Goal: Navigation & Orientation: Find specific page/section

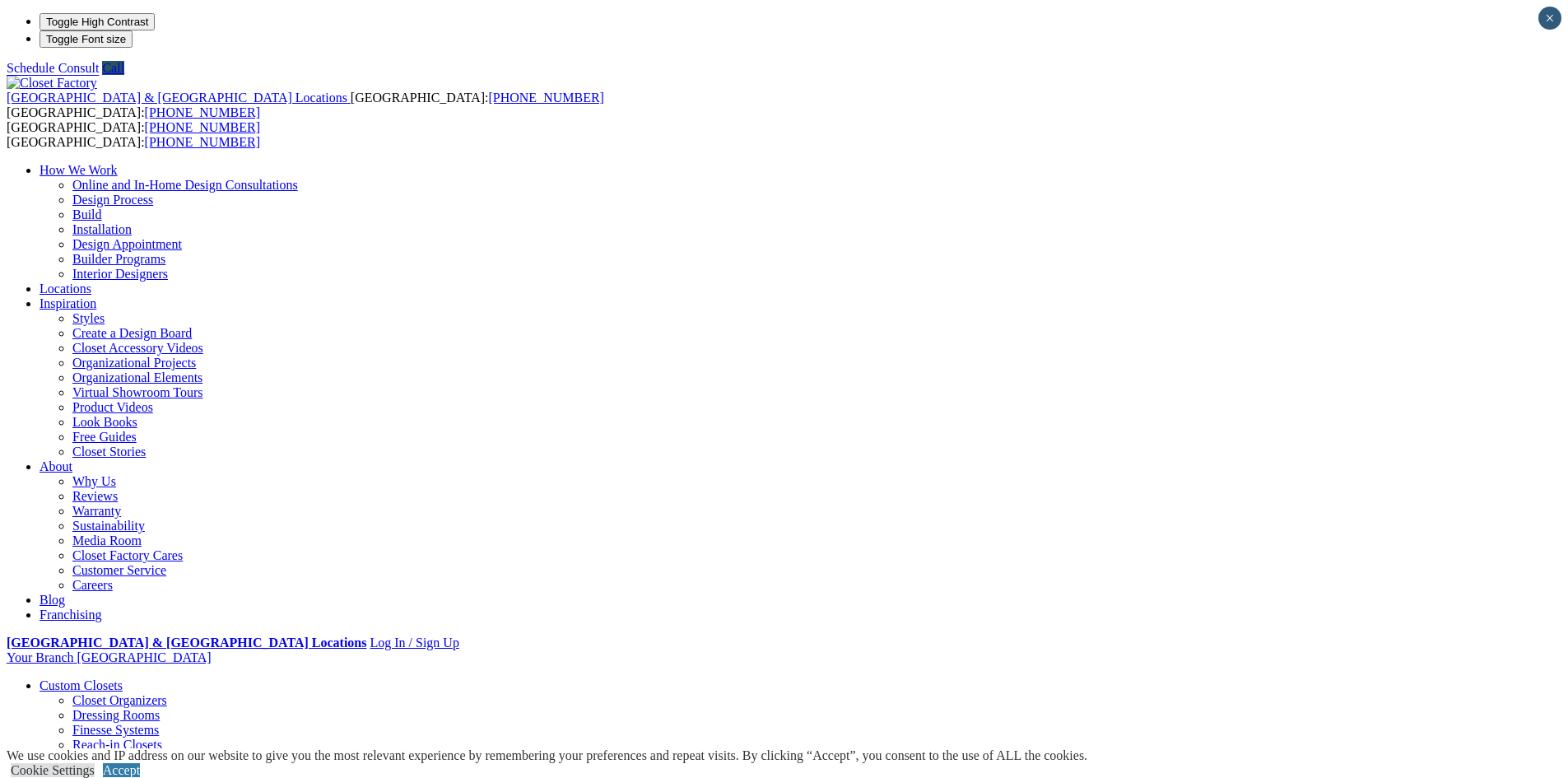
click at [156, 767] on link "Walk-in Closets" at bounding box center [114, 774] width 84 height 14
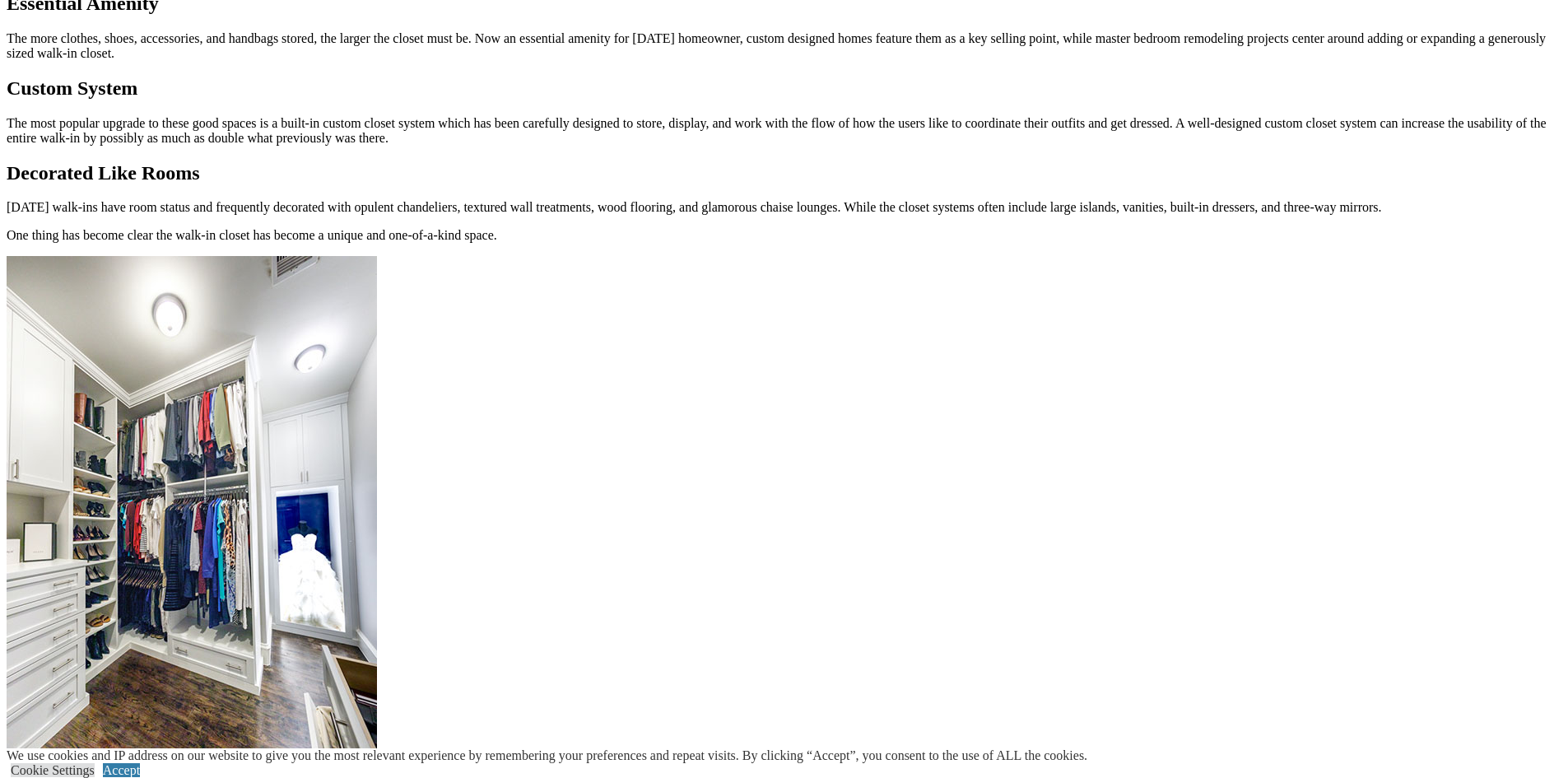
scroll to position [1729, 0]
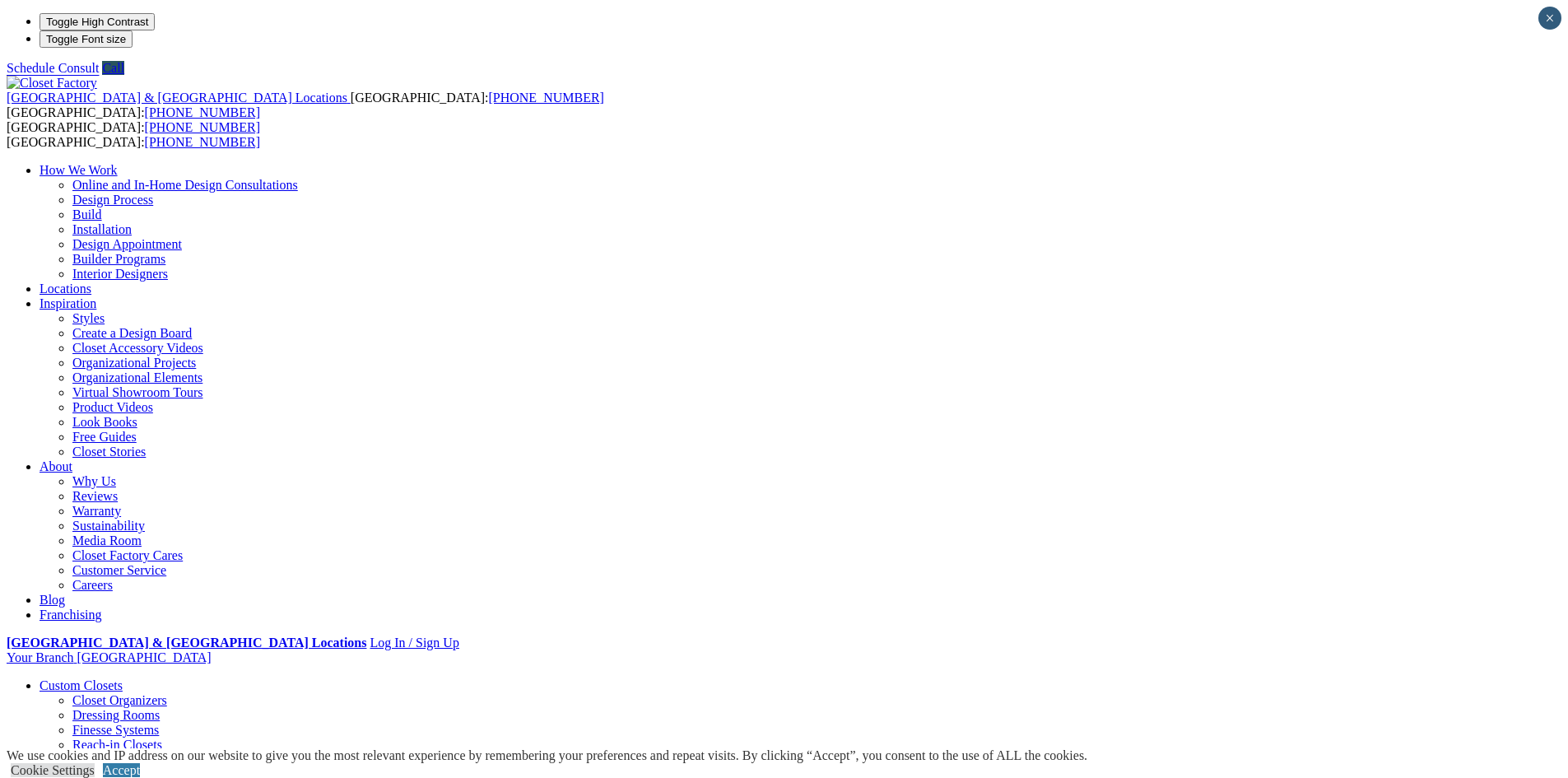
click at [167, 693] on link "Closet Organizers" at bounding box center [119, 700] width 95 height 14
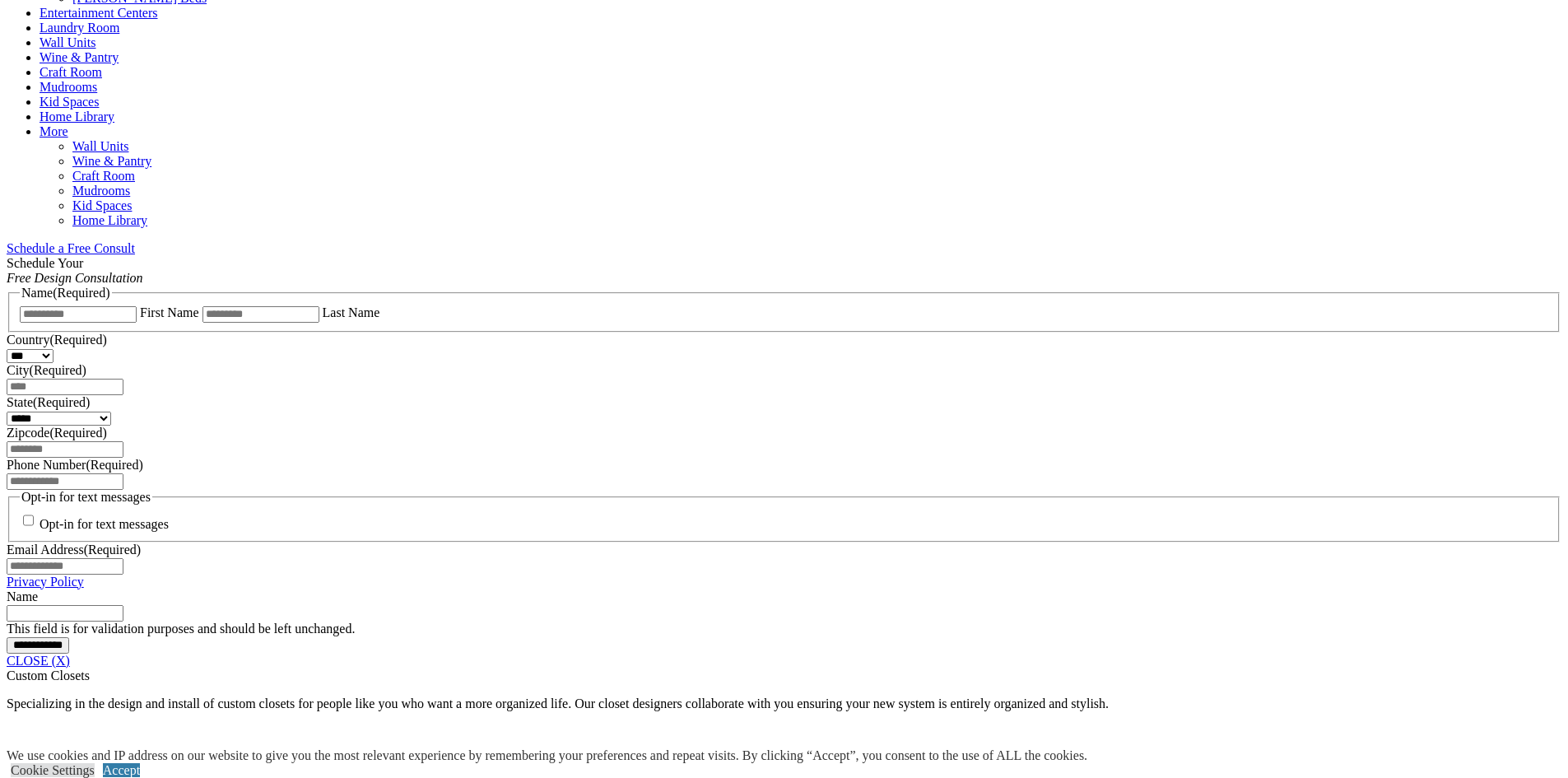
scroll to position [988, 0]
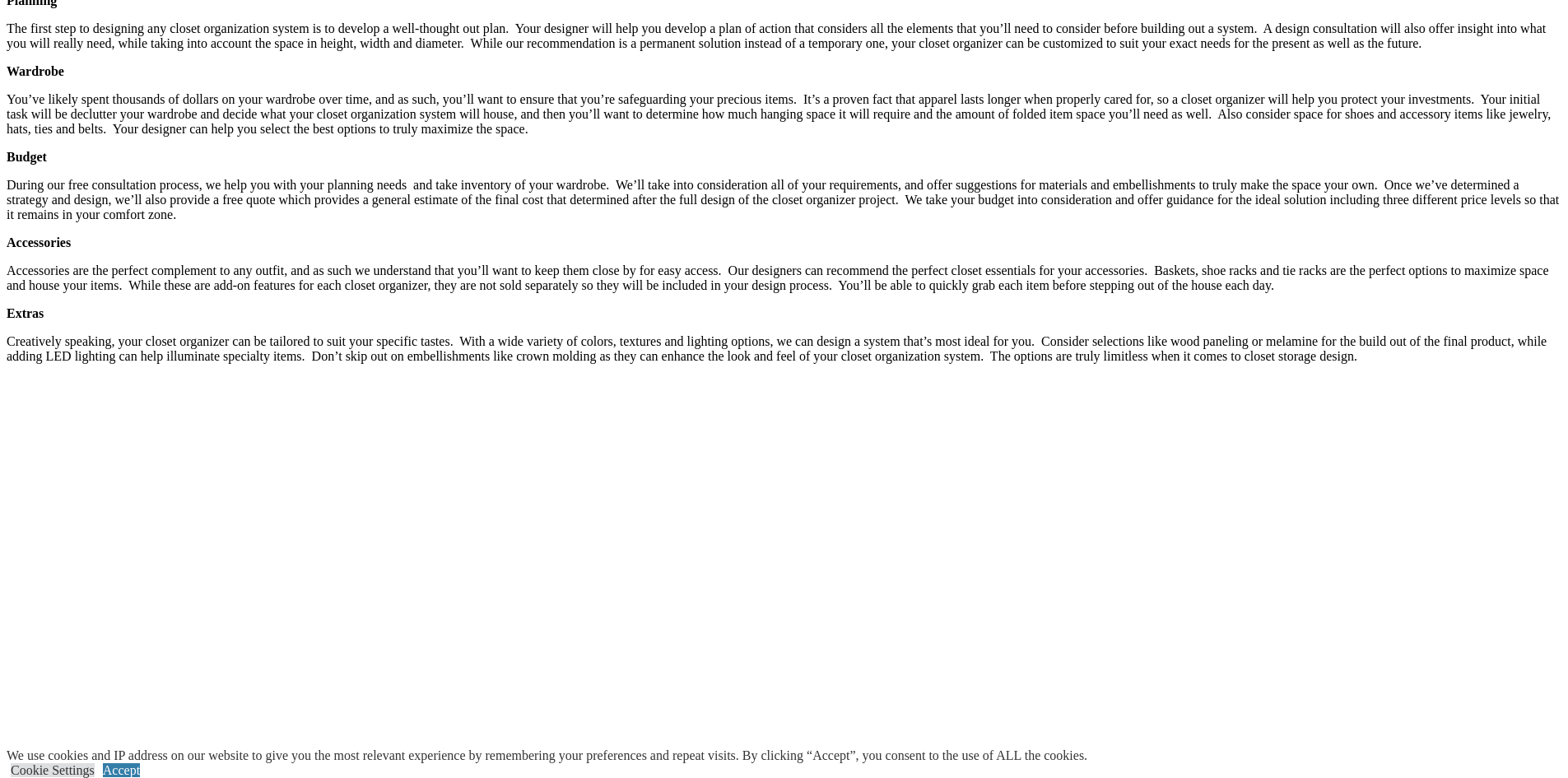
scroll to position [3294, 0]
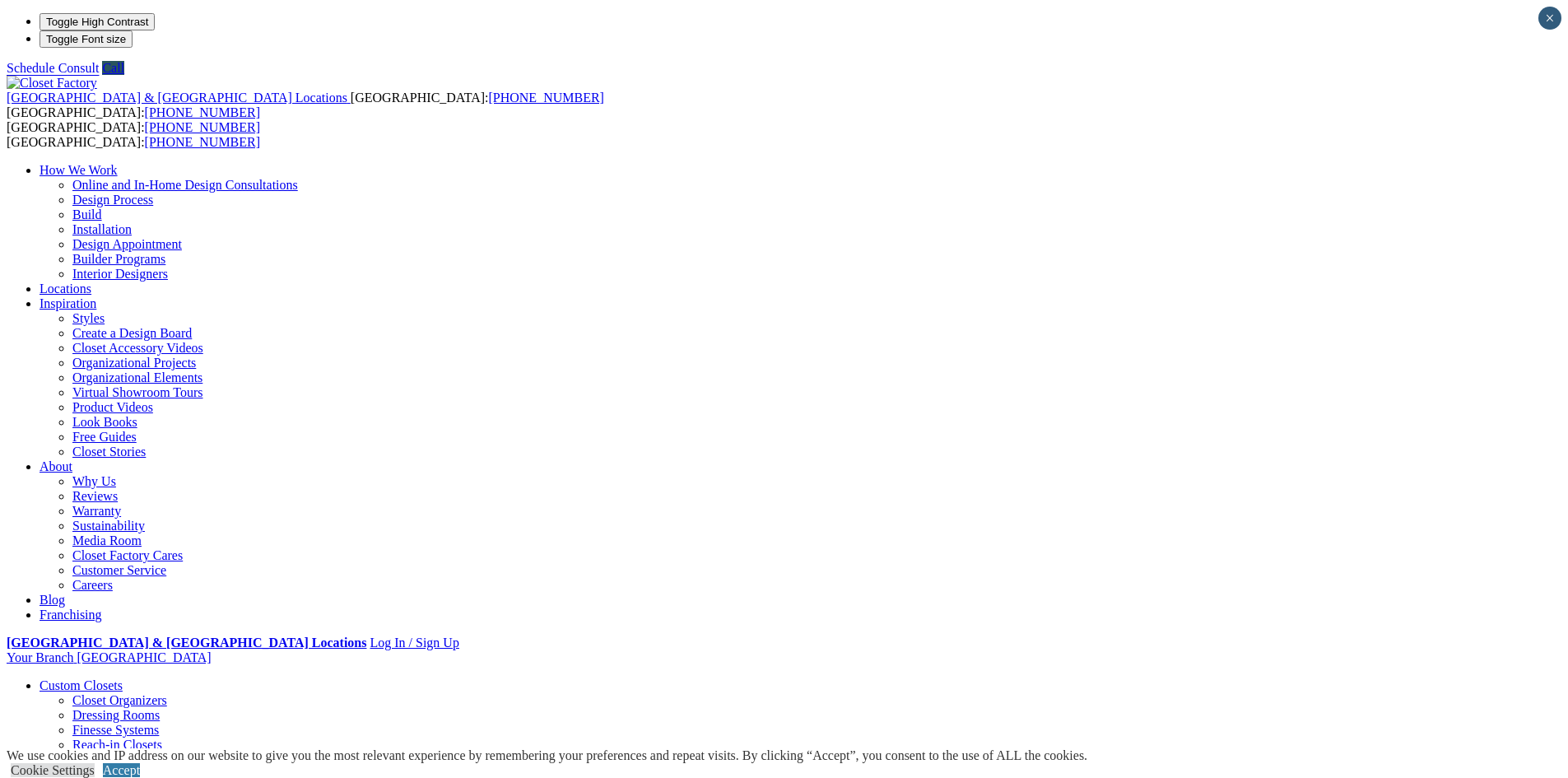
scroll to position [1729, 0]
